Goal: Check status: Check status

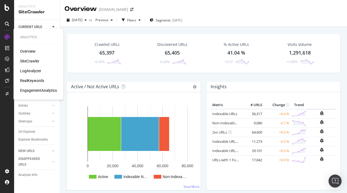
click at [31, 61] on div "SiteCrawler" at bounding box center [29, 60] width 19 height 5
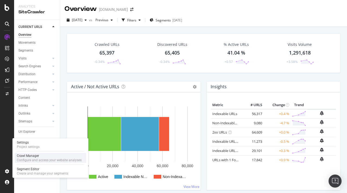
click at [29, 158] on div "Configure and access your website analyses" at bounding box center [49, 160] width 65 height 4
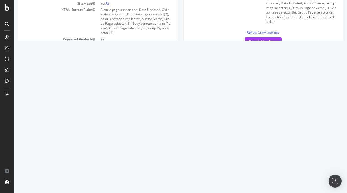
scroll to position [120, 0]
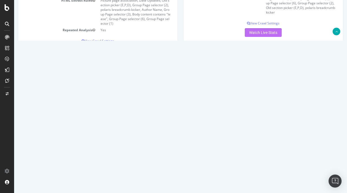
click at [267, 34] on link "Watch Live Stats" at bounding box center [263, 32] width 37 height 9
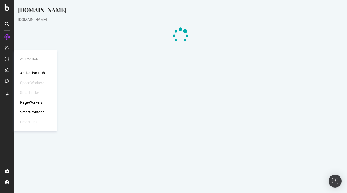
click at [26, 71] on div "Activation Hub" at bounding box center [32, 72] width 25 height 5
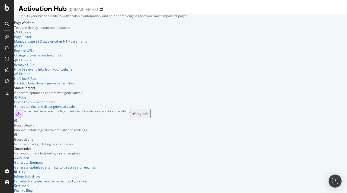
scroll to position [40, 0]
